Goal: Task Accomplishment & Management: Manage account settings

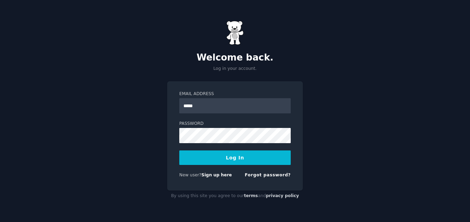
type input "**********"
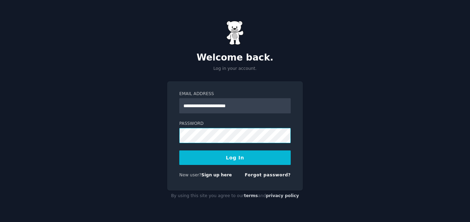
click at [179, 151] on button "Log In" at bounding box center [234, 158] width 111 height 15
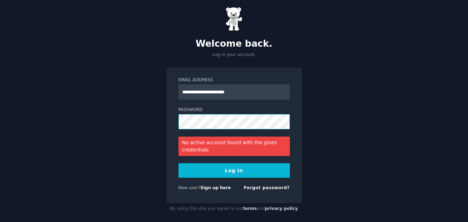
scroll to position [14, 0]
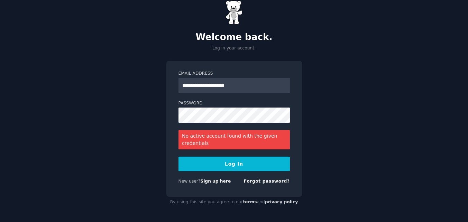
click at [230, 163] on button "Log In" at bounding box center [234, 164] width 111 height 15
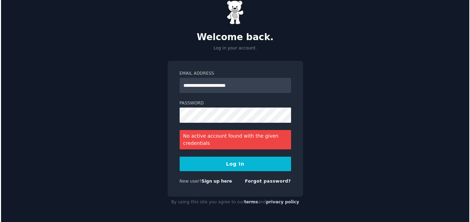
scroll to position [0, 0]
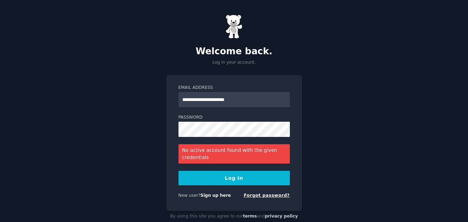
click at [277, 197] on link "Forgot password?" at bounding box center [267, 195] width 46 height 5
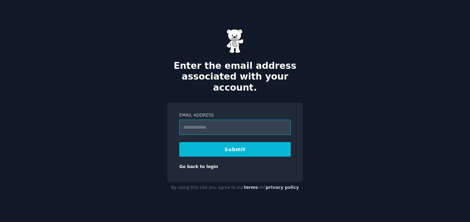
click at [203, 120] on input "Email Address" at bounding box center [234, 127] width 111 height 15
type input "**********"
click at [216, 142] on button "Submit" at bounding box center [234, 149] width 111 height 15
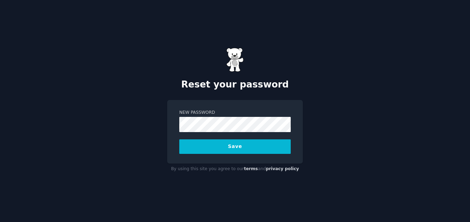
click at [222, 148] on button "Save" at bounding box center [234, 146] width 111 height 15
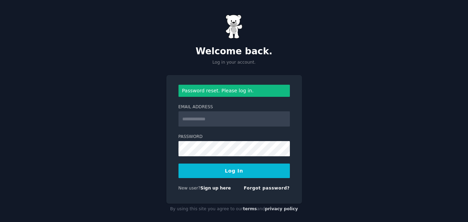
click at [206, 120] on input "Email Address" at bounding box center [234, 118] width 111 height 15
type input "**********"
click at [215, 171] on button "Log In" at bounding box center [234, 171] width 111 height 15
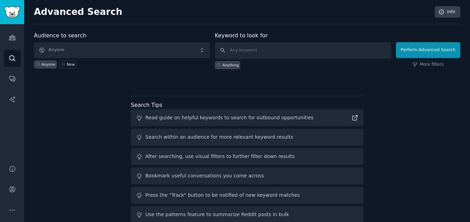
click at [414, 113] on div "Audience to search Anyone Anyone New Keyword to look for Anything Perform Advan…" at bounding box center [247, 128] width 426 height 194
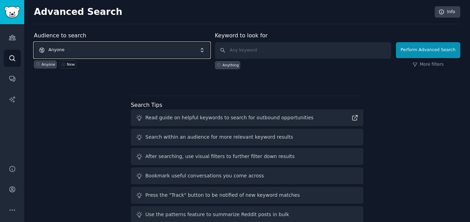
click at [52, 43] on span "Anyone" at bounding box center [122, 50] width 176 height 16
click at [67, 44] on span "Anyone" at bounding box center [122, 50] width 176 height 16
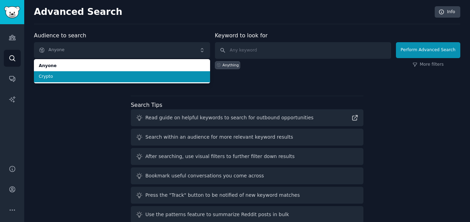
click at [49, 76] on span "Crypto" at bounding box center [122, 77] width 166 height 6
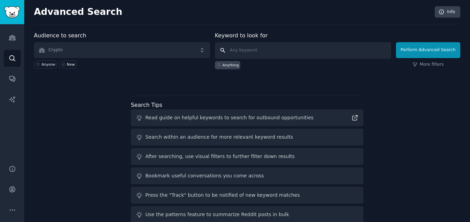
click at [258, 52] on input "text" at bounding box center [303, 50] width 176 height 17
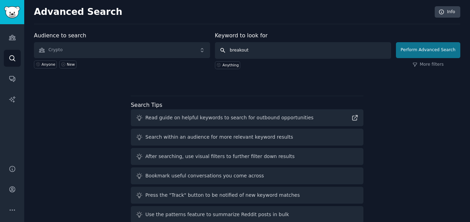
type input "breakout"
click at [423, 51] on button "Perform Advanced Search" at bounding box center [428, 50] width 64 height 16
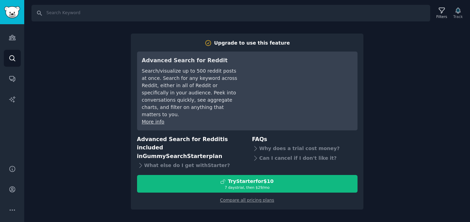
drag, startPoint x: 104, startPoint y: 131, endPoint x: 22, endPoint y: 69, distance: 102.4
click at [104, 131] on div "Search Filters Track Upgrade to use this feature Advanced Search for Reddit Sea…" at bounding box center [247, 111] width 446 height 222
click at [17, 36] on link "Audiences" at bounding box center [12, 37] width 17 height 17
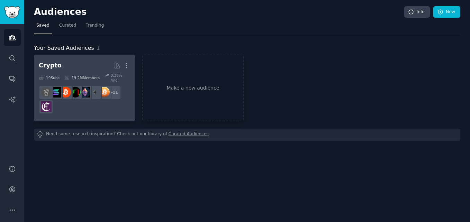
click at [43, 66] on div "Crypto" at bounding box center [50, 65] width 23 height 9
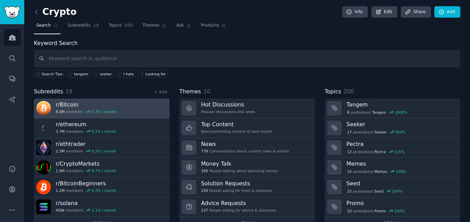
click at [67, 105] on h3 "r/ Bitcoin" at bounding box center [86, 104] width 61 height 7
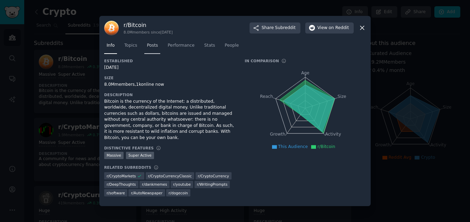
click at [148, 48] on span "Posts" at bounding box center [152, 46] width 11 height 6
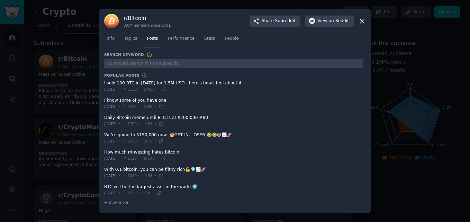
click at [174, 48] on div "Info Topics Posts Performance Stats People" at bounding box center [235, 40] width 262 height 24
click at [185, 39] on span "Performance" at bounding box center [180, 39] width 27 height 6
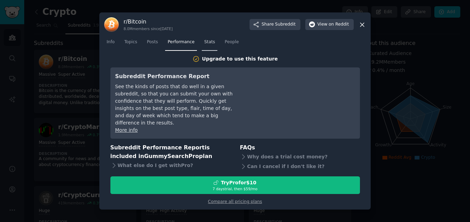
click at [204, 44] on span "Stats" at bounding box center [209, 42] width 11 height 6
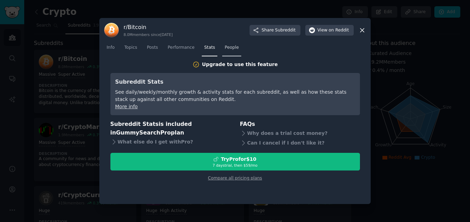
click at [231, 50] on span "People" at bounding box center [232, 48] width 14 height 6
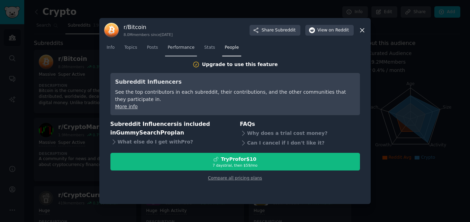
click at [184, 48] on span "Performance" at bounding box center [180, 48] width 27 height 6
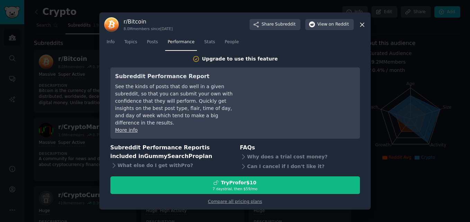
click at [361, 28] on icon at bounding box center [361, 24] width 7 height 7
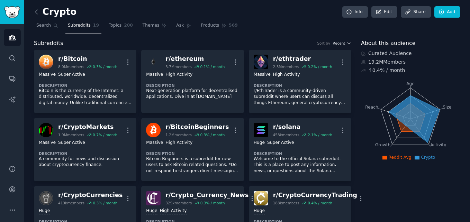
click at [52, 11] on h2 "Crypto" at bounding box center [55, 12] width 43 height 11
click at [9, 76] on icon "Sidebar" at bounding box center [12, 78] width 7 height 7
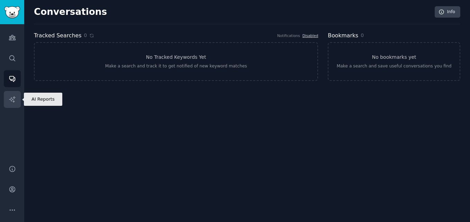
click at [6, 98] on link "AI Reports" at bounding box center [12, 99] width 17 height 17
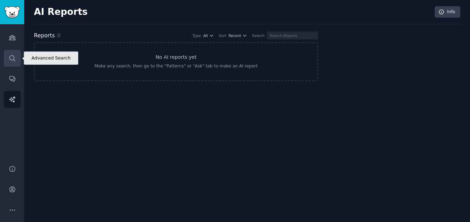
click at [14, 58] on icon "Sidebar" at bounding box center [12, 58] width 6 height 6
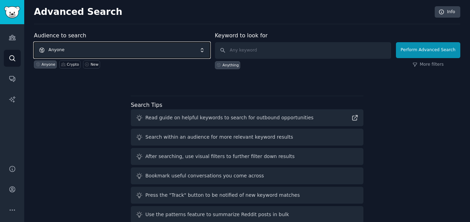
click at [120, 50] on span "Anyone" at bounding box center [122, 50] width 176 height 16
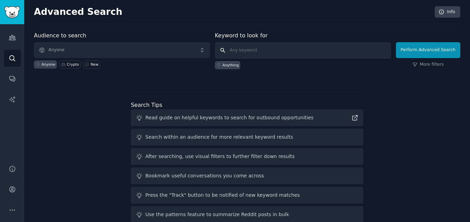
click at [264, 54] on input "text" at bounding box center [303, 50] width 176 height 17
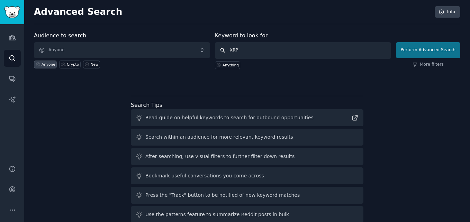
type input "XRP"
click at [408, 54] on button "Perform Advanced Search" at bounding box center [428, 50] width 64 height 16
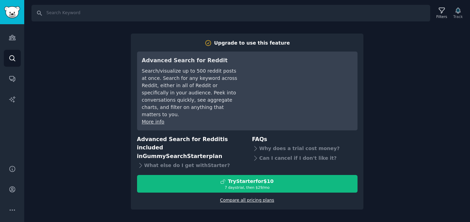
click at [248, 198] on link "Compare all pricing plans" at bounding box center [247, 200] width 54 height 5
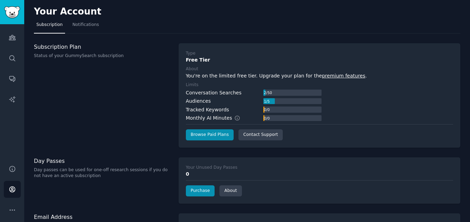
click at [414, 84] on label "Limits" at bounding box center [319, 85] width 267 height 6
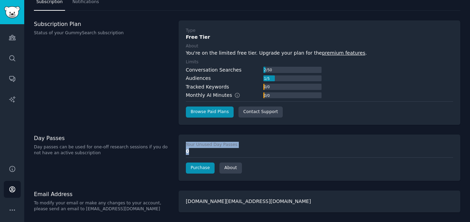
drag, startPoint x: 210, startPoint y: 154, endPoint x: 158, endPoint y: 152, distance: 51.9
click at [158, 152] on div "Day Passes Day passes can be used for one-off research sessions if you do not h…" at bounding box center [247, 158] width 426 height 46
click at [338, 148] on div "0" at bounding box center [319, 151] width 267 height 7
click at [223, 111] on link "Browse Paid Plans" at bounding box center [210, 112] width 48 height 11
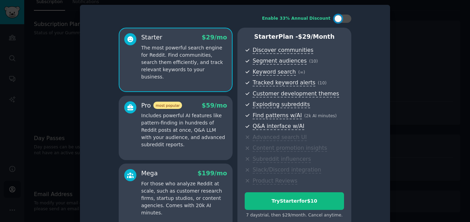
click at [50, 87] on div at bounding box center [235, 111] width 470 height 222
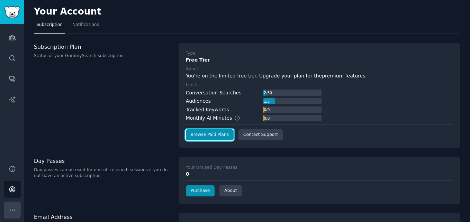
click at [7, 205] on button "More" at bounding box center [12, 210] width 17 height 17
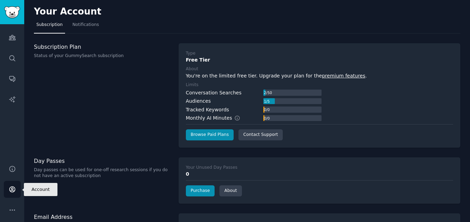
click at [10, 188] on icon "Sidebar" at bounding box center [12, 189] width 7 height 7
click at [37, 187] on div "Day Passes Day passes can be used for one-off research sessions if you do not h…" at bounding box center [102, 180] width 137 height 46
click at [78, 22] on span "Notifications" at bounding box center [85, 25] width 27 height 6
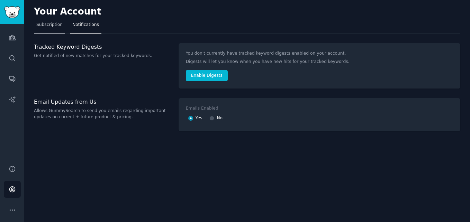
click at [41, 27] on span "Subscription" at bounding box center [49, 25] width 26 height 6
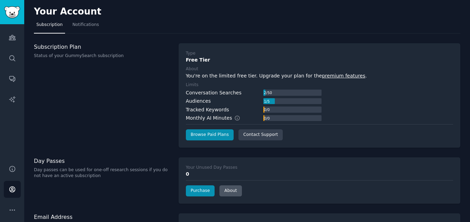
scroll to position [23, 0]
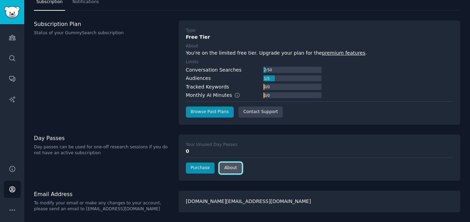
click at [227, 169] on link "About" at bounding box center [230, 168] width 22 height 11
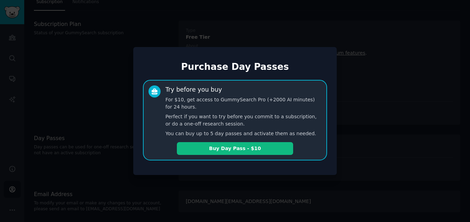
click at [234, 169] on div "Purchase Day Passes Try before you buy For $10, get access to GummySearch Pro (…" at bounding box center [234, 111] width 203 height 128
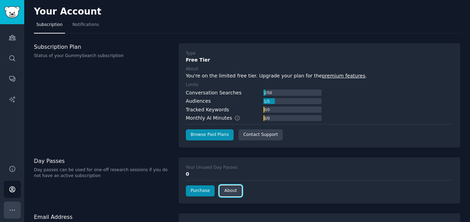
click at [11, 207] on icon "Sidebar" at bounding box center [12, 210] width 7 height 7
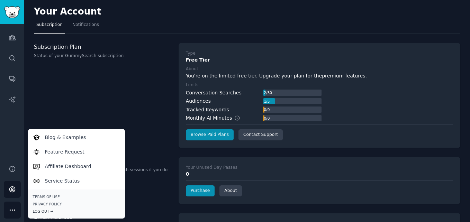
click at [36, 210] on div "Log Out →" at bounding box center [76, 211] width 87 height 5
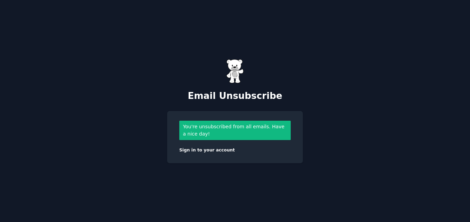
click at [116, 142] on div "Email Unsubscribe You're unsubscribed from all emails. Have a nice day! Sign in…" at bounding box center [235, 111] width 470 height 222
